Goal: Task Accomplishment & Management: Manage account settings

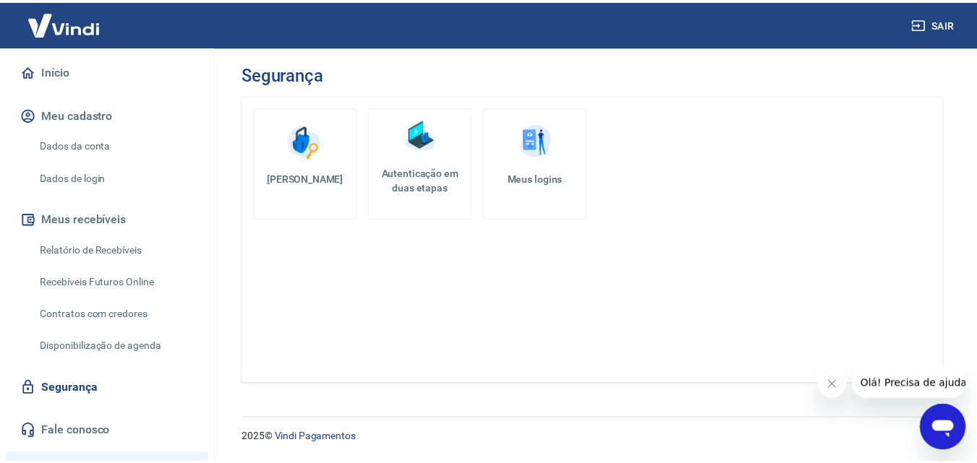
scroll to position [145, 0]
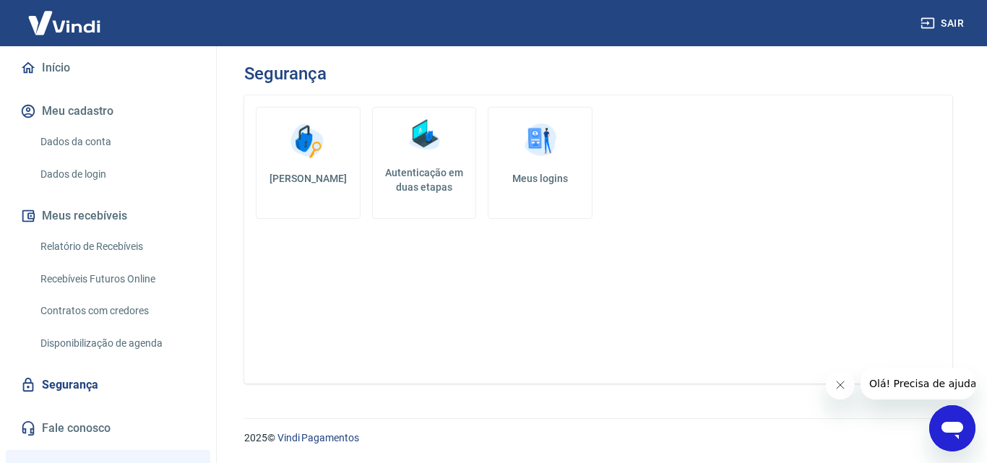
click at [110, 134] on link "Dados da conta" at bounding box center [117, 142] width 164 height 30
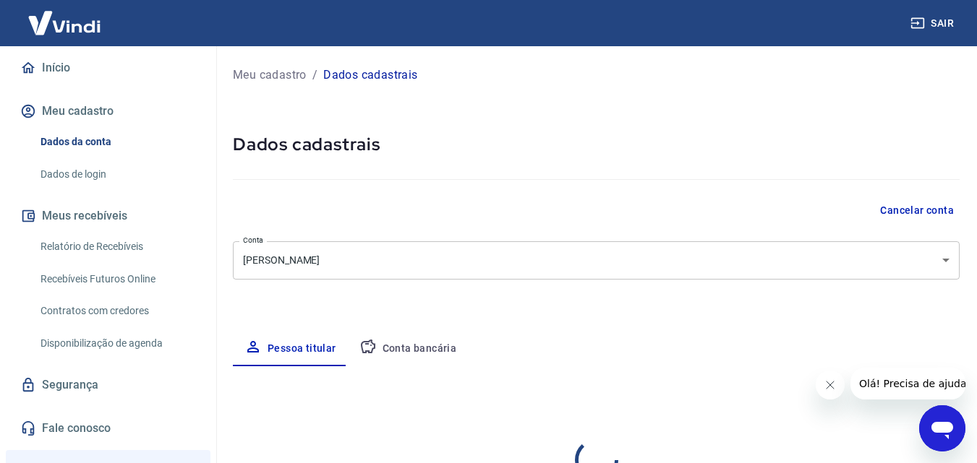
select select "SP"
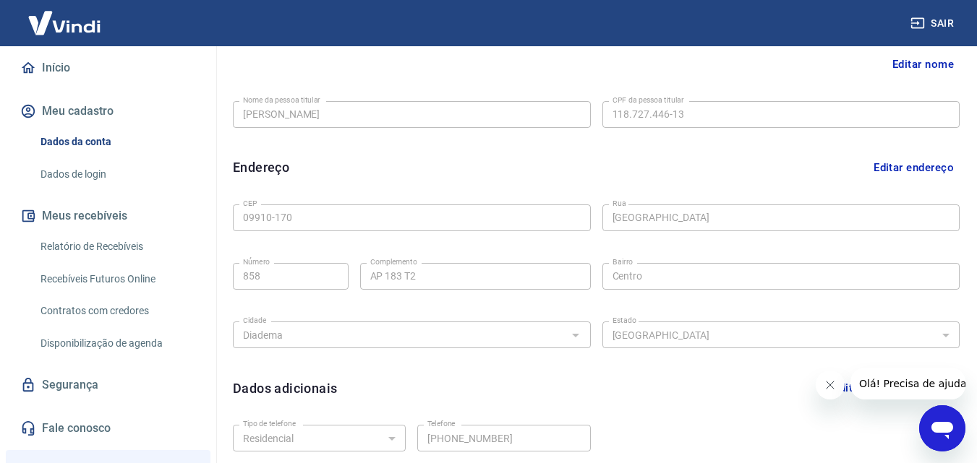
scroll to position [217, 0]
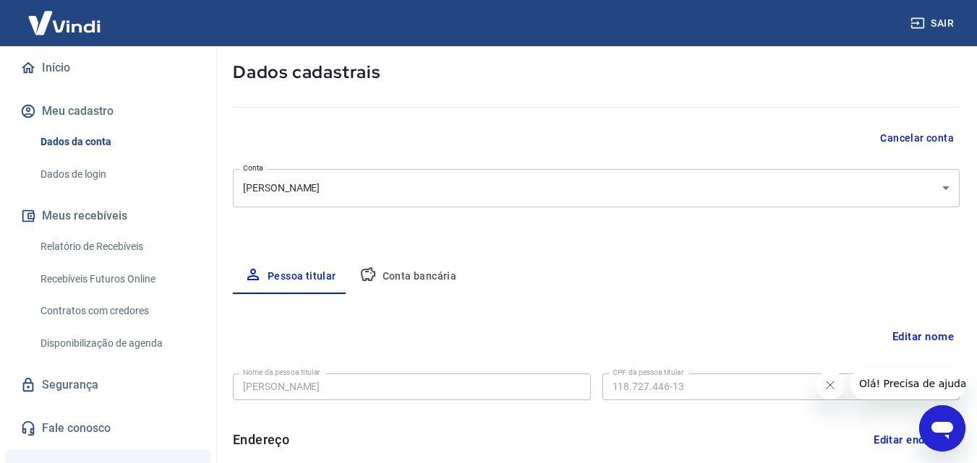
click at [434, 278] on button "Conta bancária" at bounding box center [408, 277] width 121 height 35
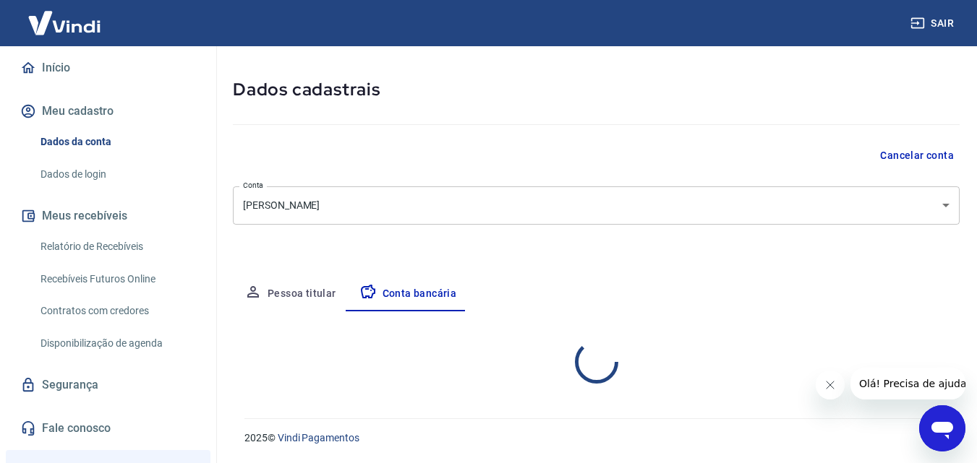
select select "1"
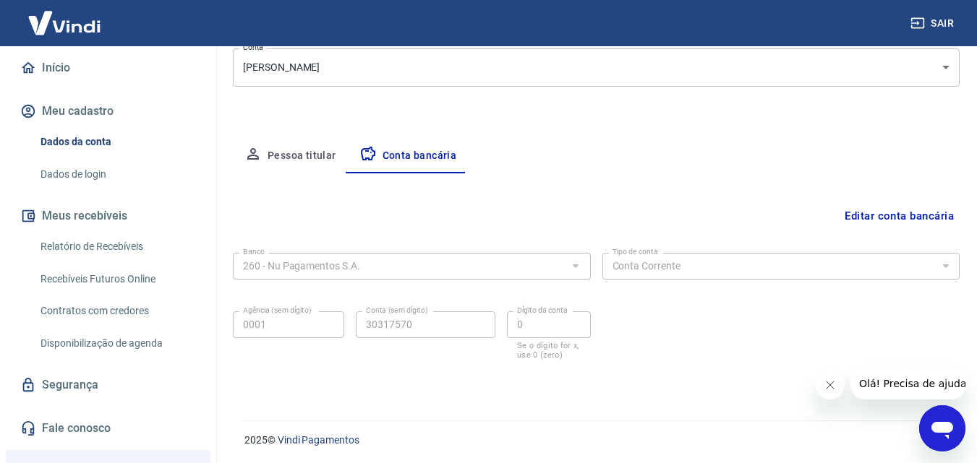
scroll to position [195, 0]
click at [897, 211] on button "Editar conta bancária" at bounding box center [899, 213] width 121 height 27
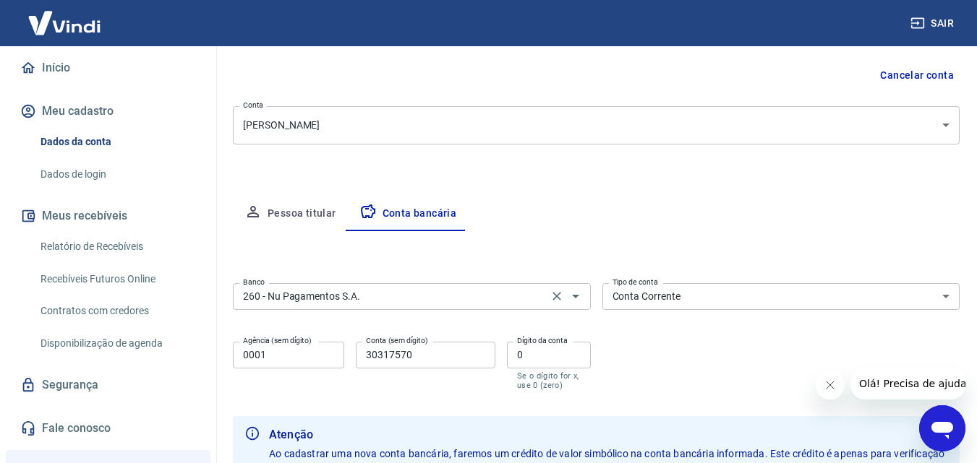
scroll to position [123, 0]
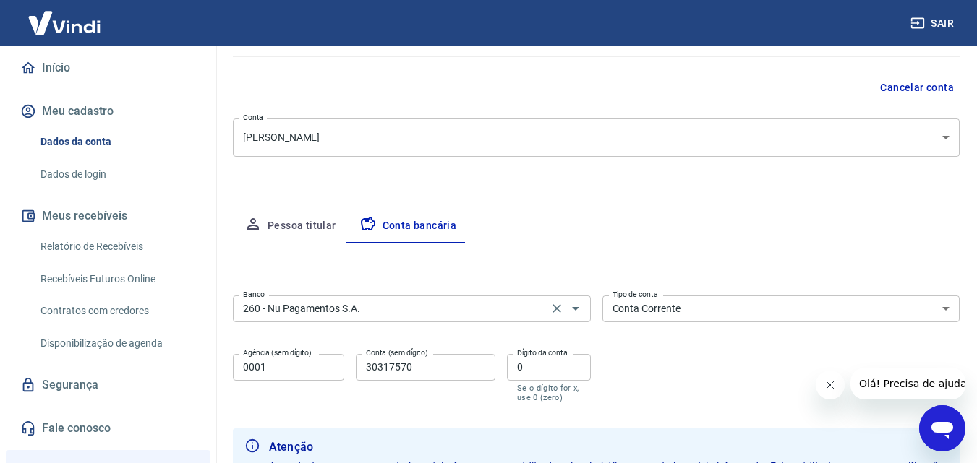
click at [390, 318] on div "260 - Nu Pagamentos S.A. Banco" at bounding box center [412, 309] width 358 height 27
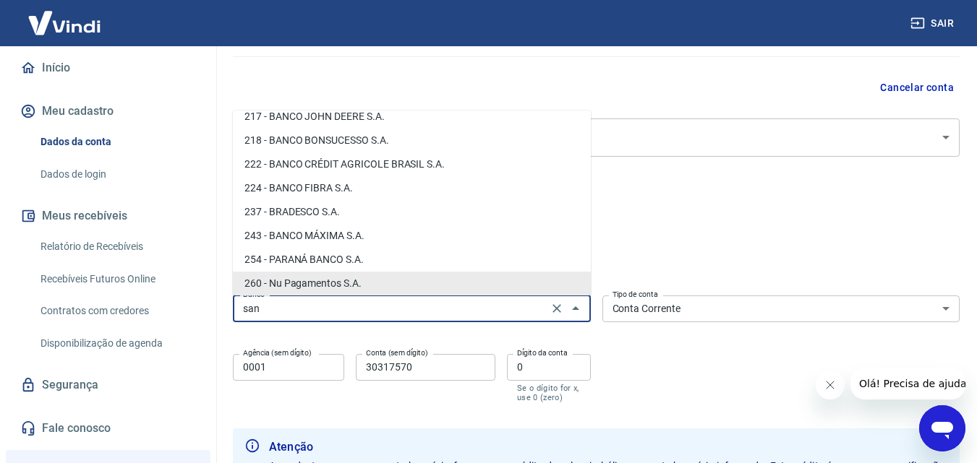
scroll to position [0, 0]
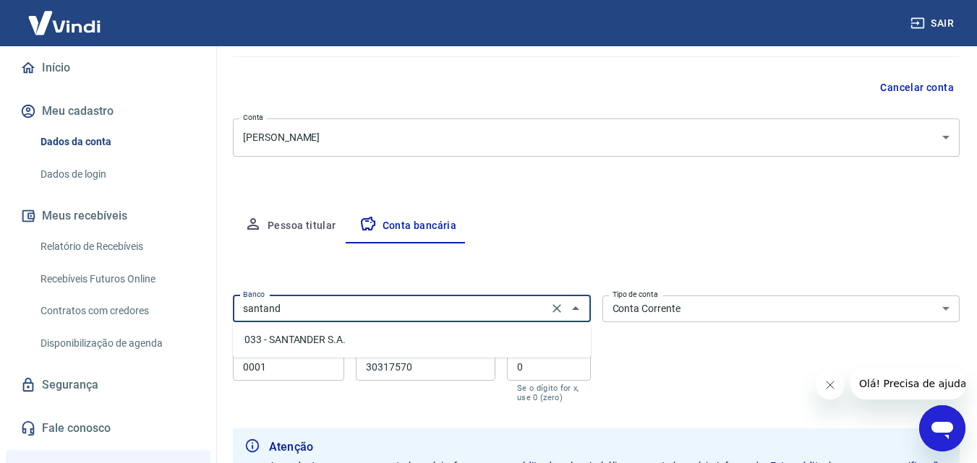
click at [378, 333] on li "033 - SANTANDER S.A." at bounding box center [412, 340] width 358 height 24
type input "033 - SANTANDER S.A."
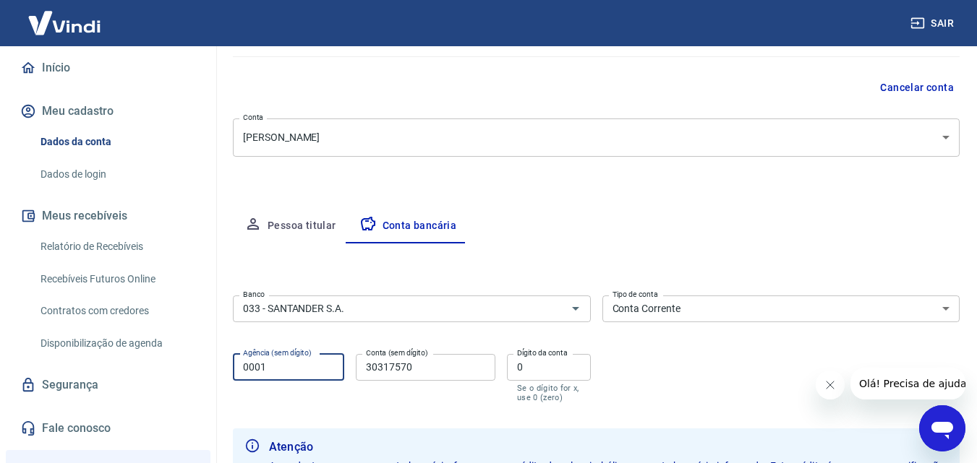
drag, startPoint x: 308, startPoint y: 369, endPoint x: 219, endPoint y: 370, distance: 88.9
click at [219, 370] on div "Meu cadastro / Dados cadastrais Dados cadastrais Cancelar conta [PERSON_NAME] […" at bounding box center [595, 250] width 761 height 654
type input "0142"
drag, startPoint x: 435, startPoint y: 364, endPoint x: 358, endPoint y: 364, distance: 77.3
click at [358, 364] on input "30317570" at bounding box center [426, 367] width 140 height 27
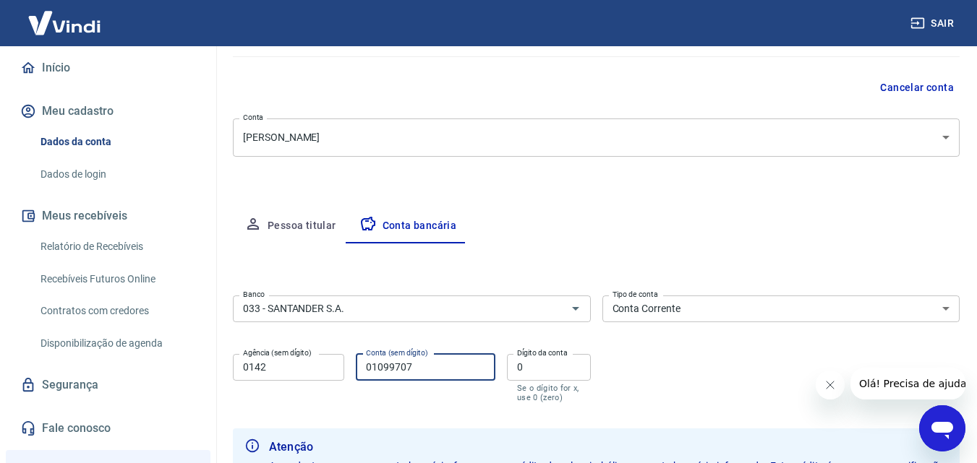
type input "01099707"
drag, startPoint x: 524, startPoint y: 369, endPoint x: 501, endPoint y: 367, distance: 23.3
click at [501, 367] on div "Agência (sem dígito) 0142 Agência (sem dígito) Conta (sem dígito) 01099707 Cont…" at bounding box center [412, 376] width 358 height 57
type input "2"
click at [603, 375] on div "Banco 033 - SANTANDER S.A. Banco Tipo de conta Conta Corrente Conta Poupança Ti…" at bounding box center [596, 348] width 727 height 116
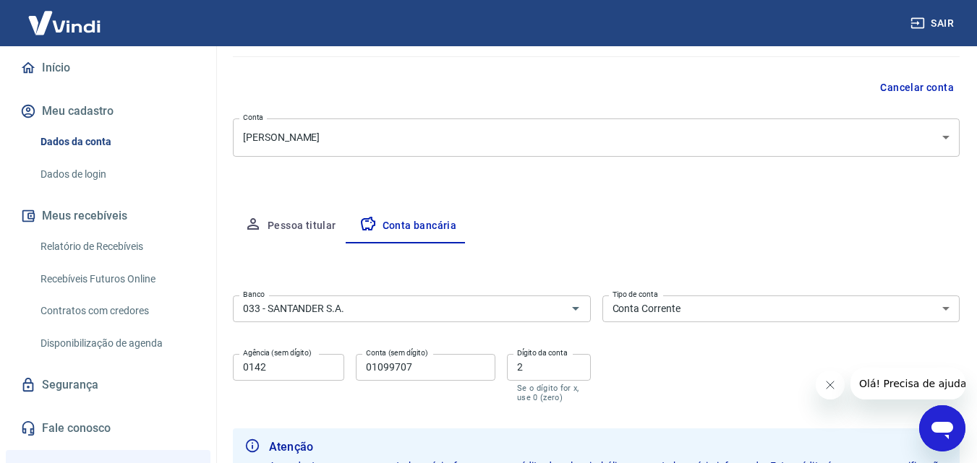
click at [457, 372] on input "01099707" at bounding box center [426, 367] width 140 height 27
click at [527, 367] on input "2" at bounding box center [549, 367] width 84 height 27
click at [782, 369] on div "Banco 033 - SANTANDER S.A. Banco Tipo de conta Conta Corrente Conta Poupança Ti…" at bounding box center [596, 348] width 727 height 116
click at [831, 390] on icon "Fechar mensagem da empresa" at bounding box center [829, 386] width 12 height 12
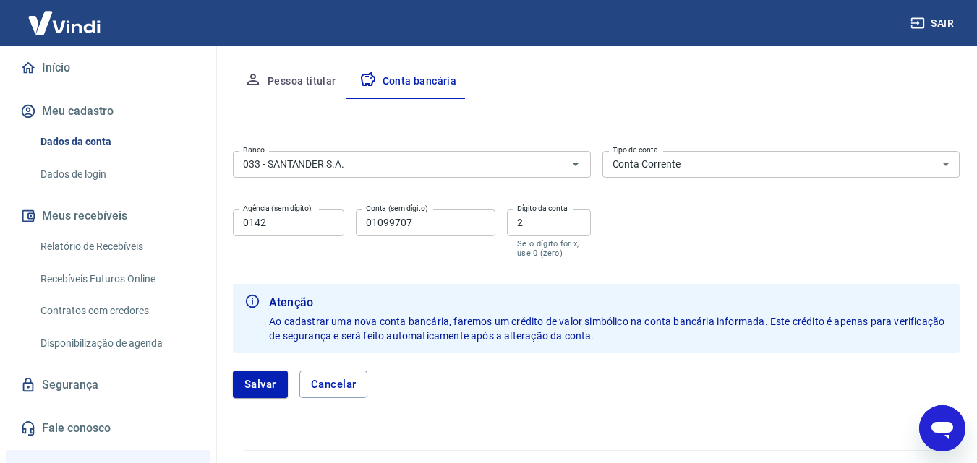
scroll to position [195, 0]
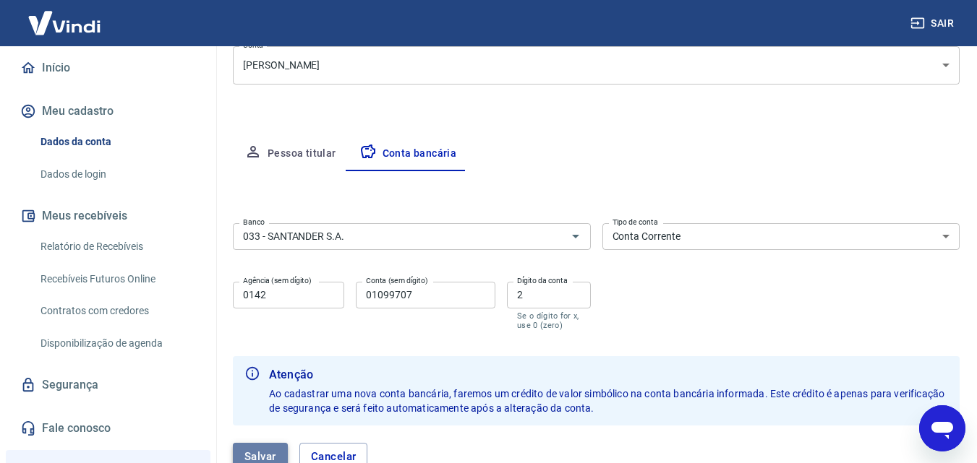
click at [267, 449] on button "Salvar" at bounding box center [260, 456] width 55 height 27
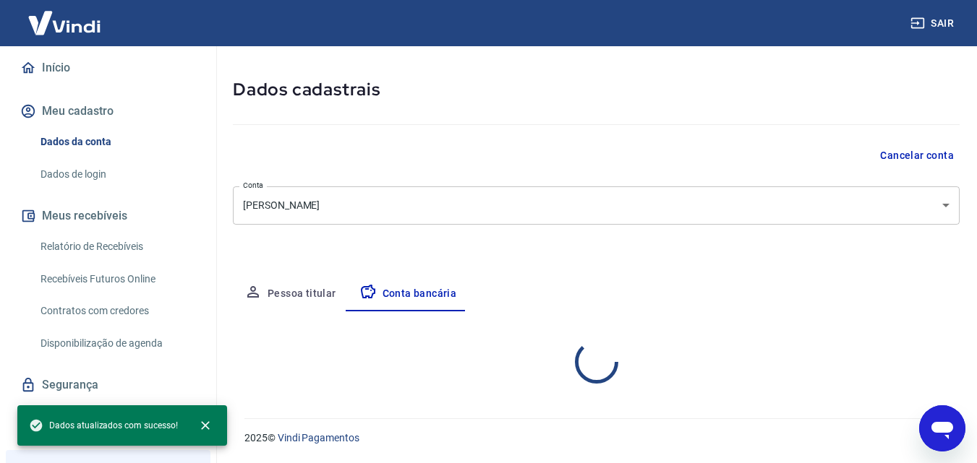
select select "1"
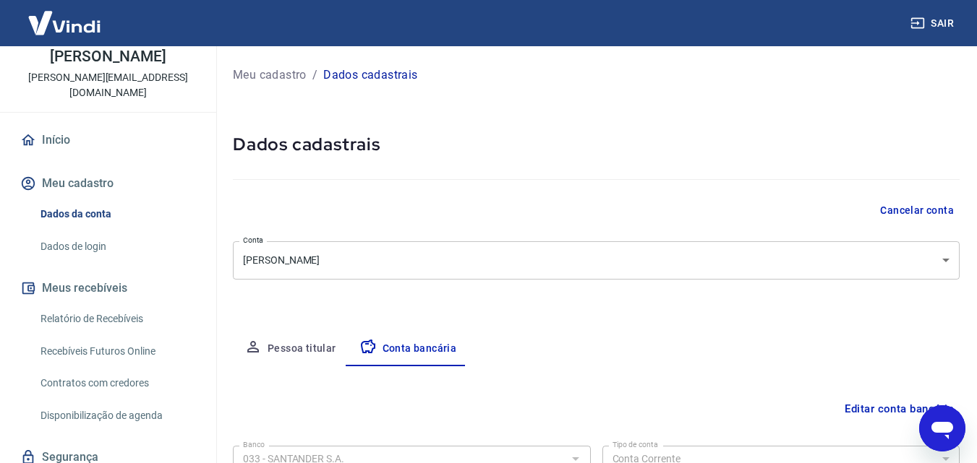
scroll to position [0, 0]
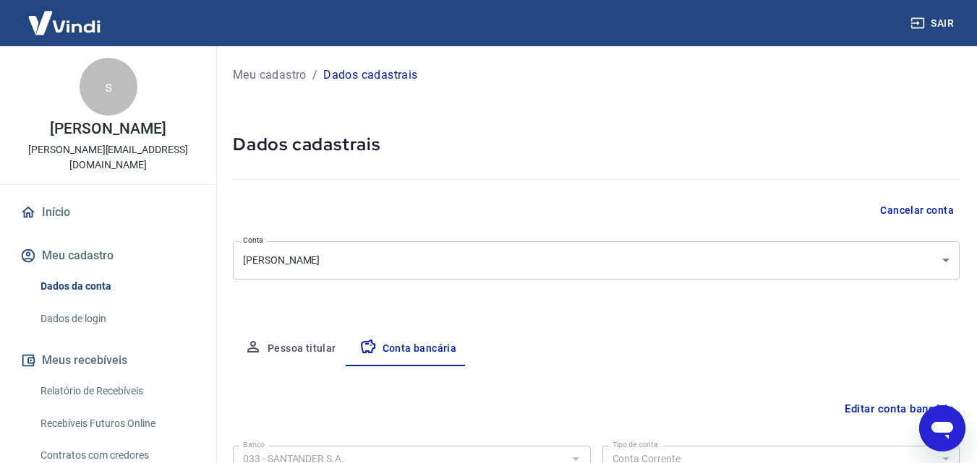
click at [85, 27] on img at bounding box center [64, 23] width 94 height 44
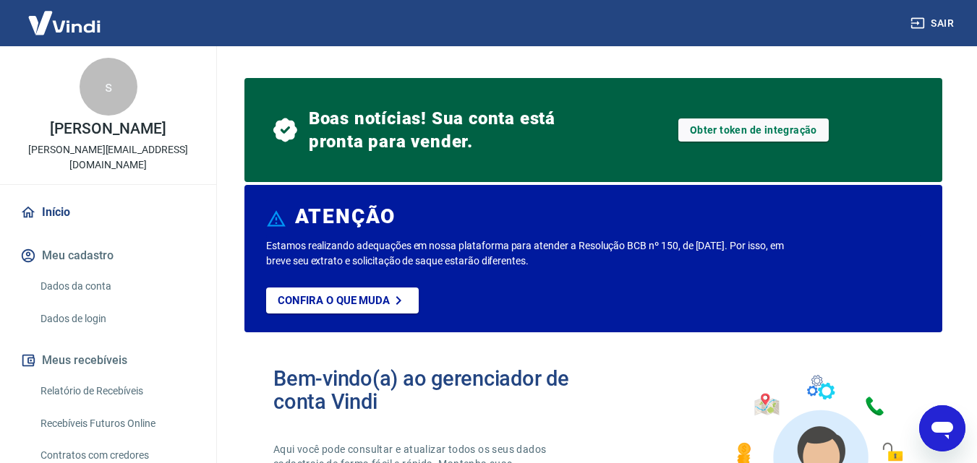
click at [68, 25] on img at bounding box center [64, 23] width 94 height 44
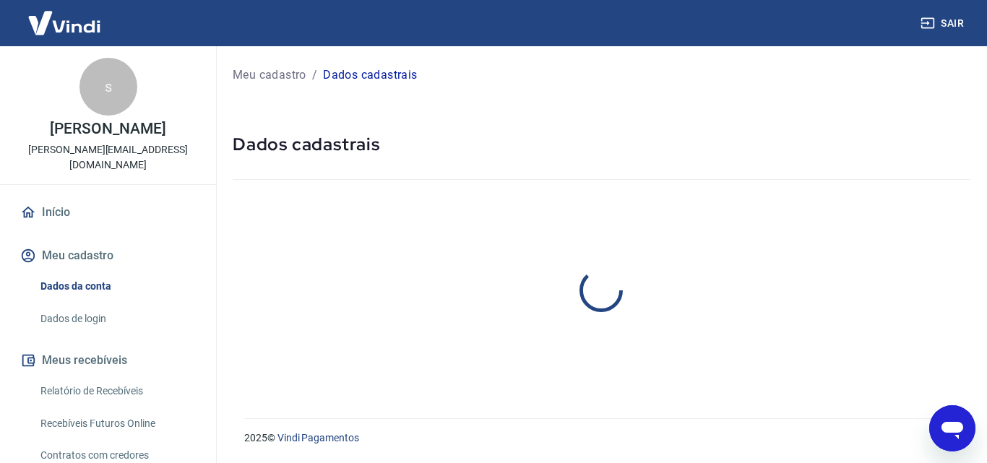
select select "SP"
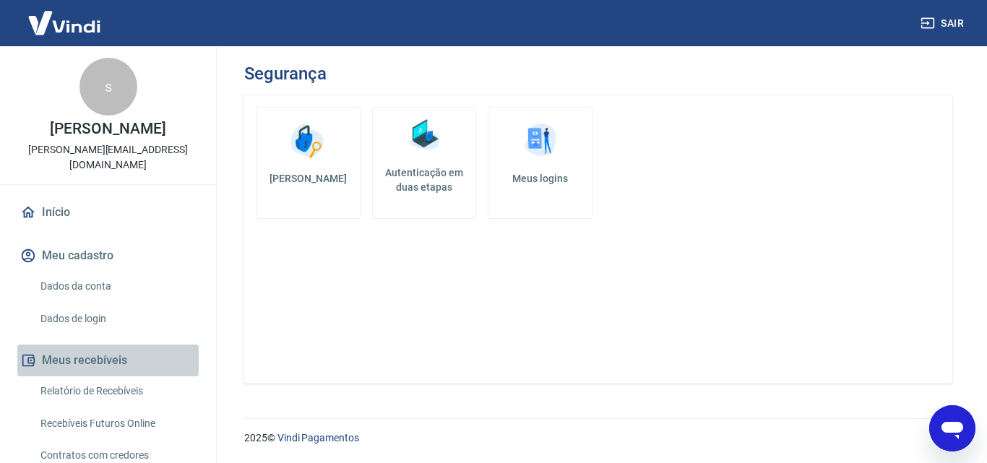
click at [111, 345] on button "Meus recebíveis" at bounding box center [107, 361] width 181 height 32
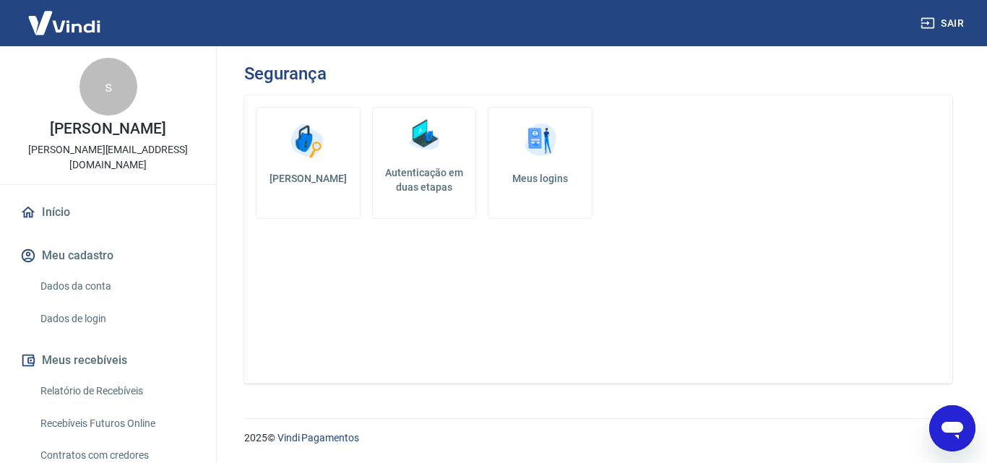
click at [116, 378] on link "Relatório de Recebíveis" at bounding box center [117, 392] width 164 height 30
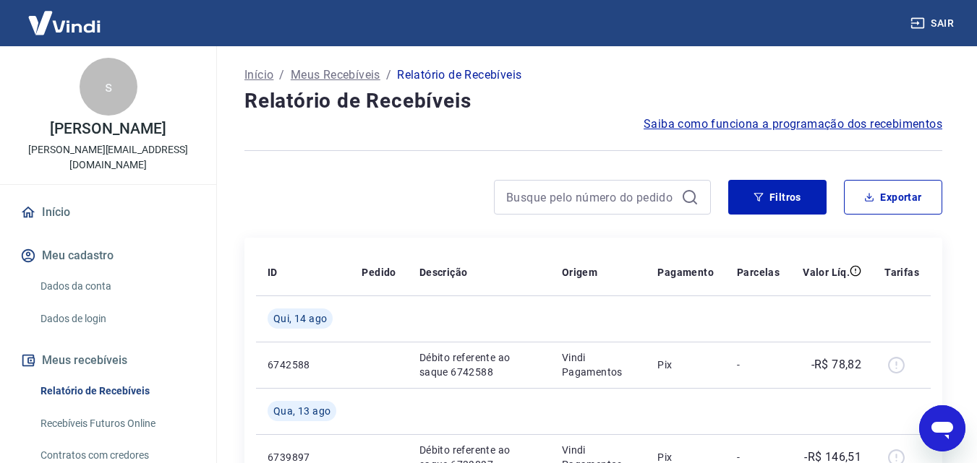
click at [145, 409] on link "Recebíveis Futuros Online" at bounding box center [117, 424] width 164 height 30
